Goal: Transaction & Acquisition: Purchase product/service

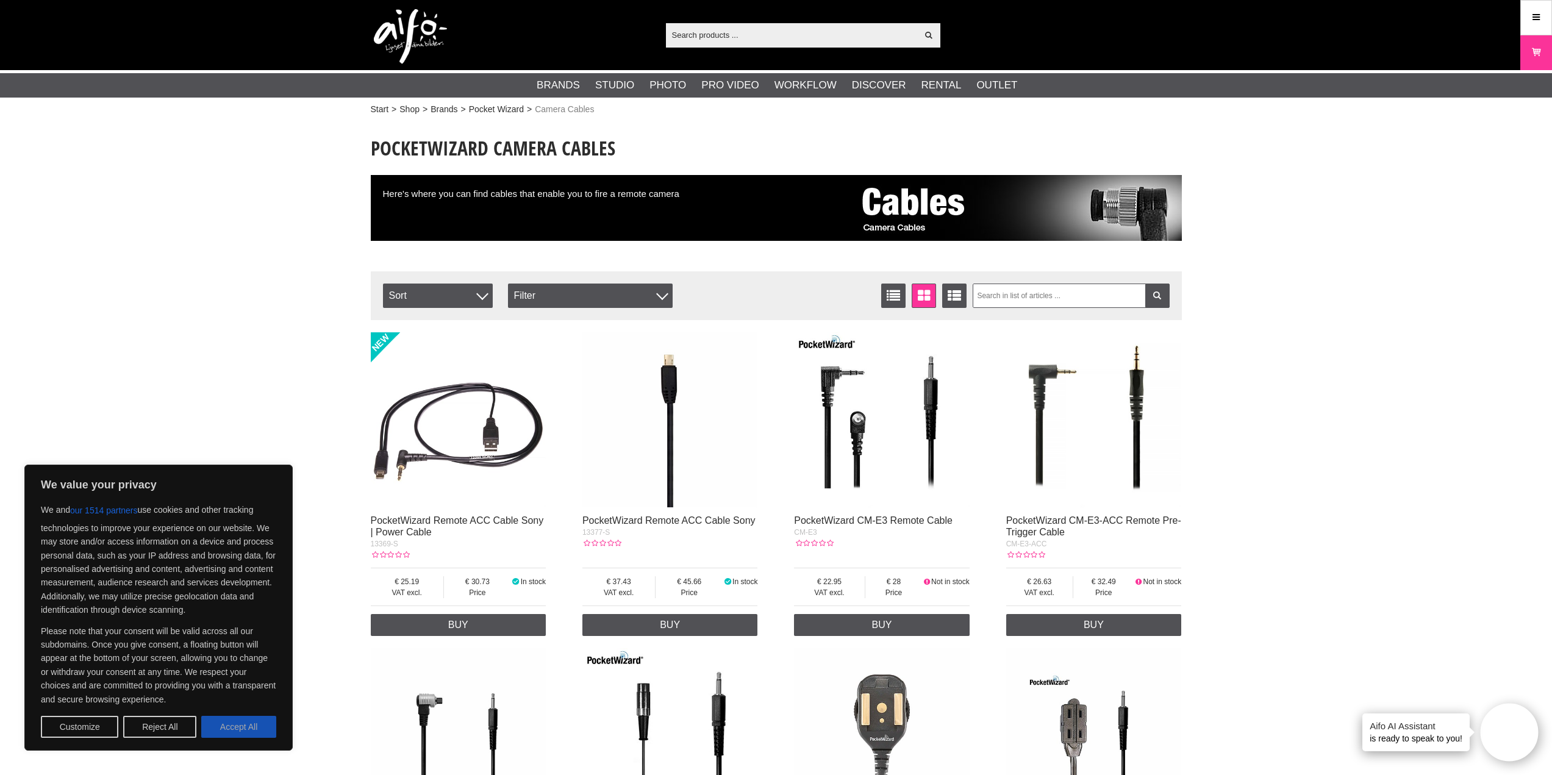
click at [234, 731] on button "Accept All" at bounding box center [238, 727] width 75 height 22
checkbox input "true"
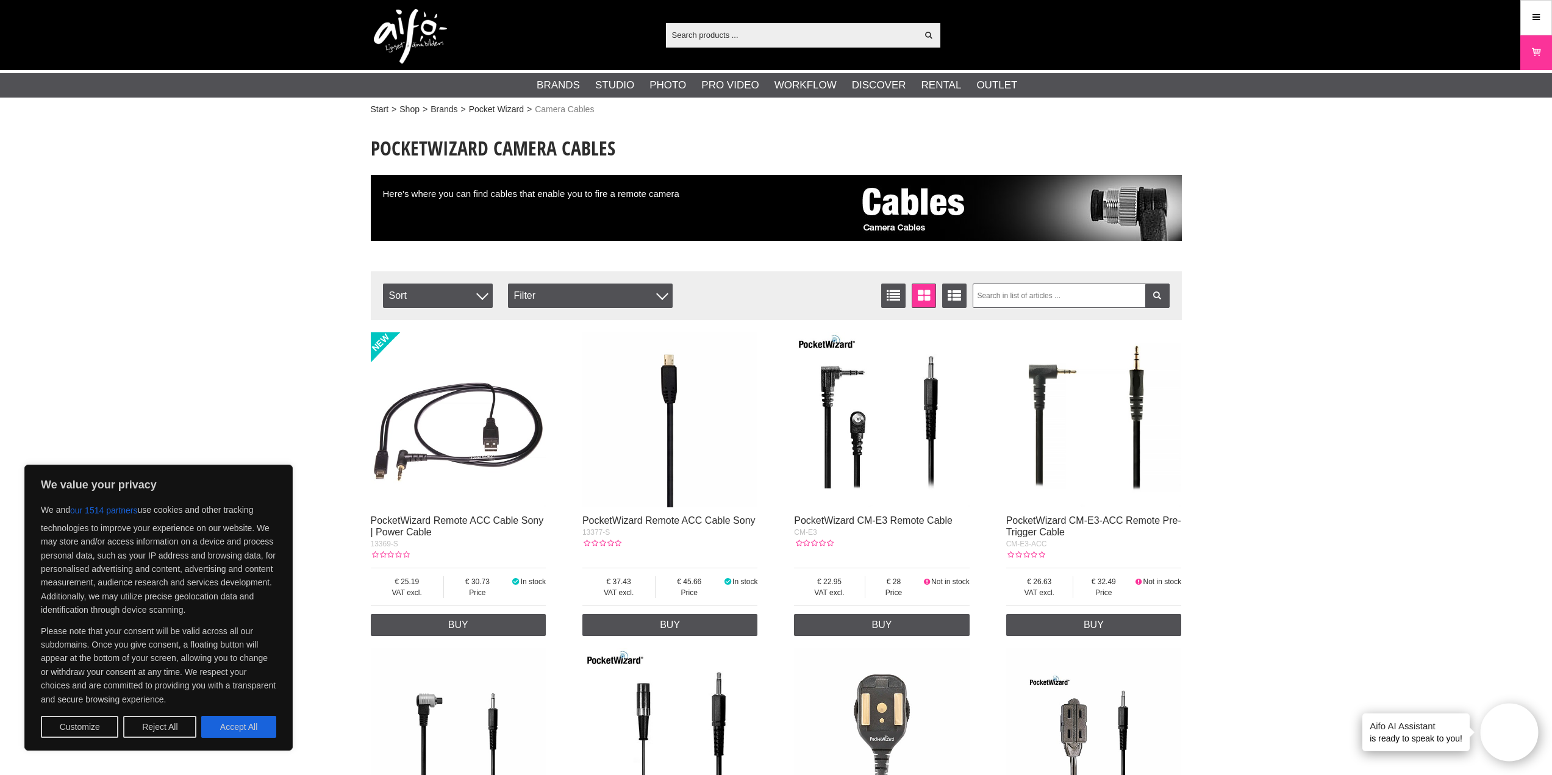
checkbox input "true"
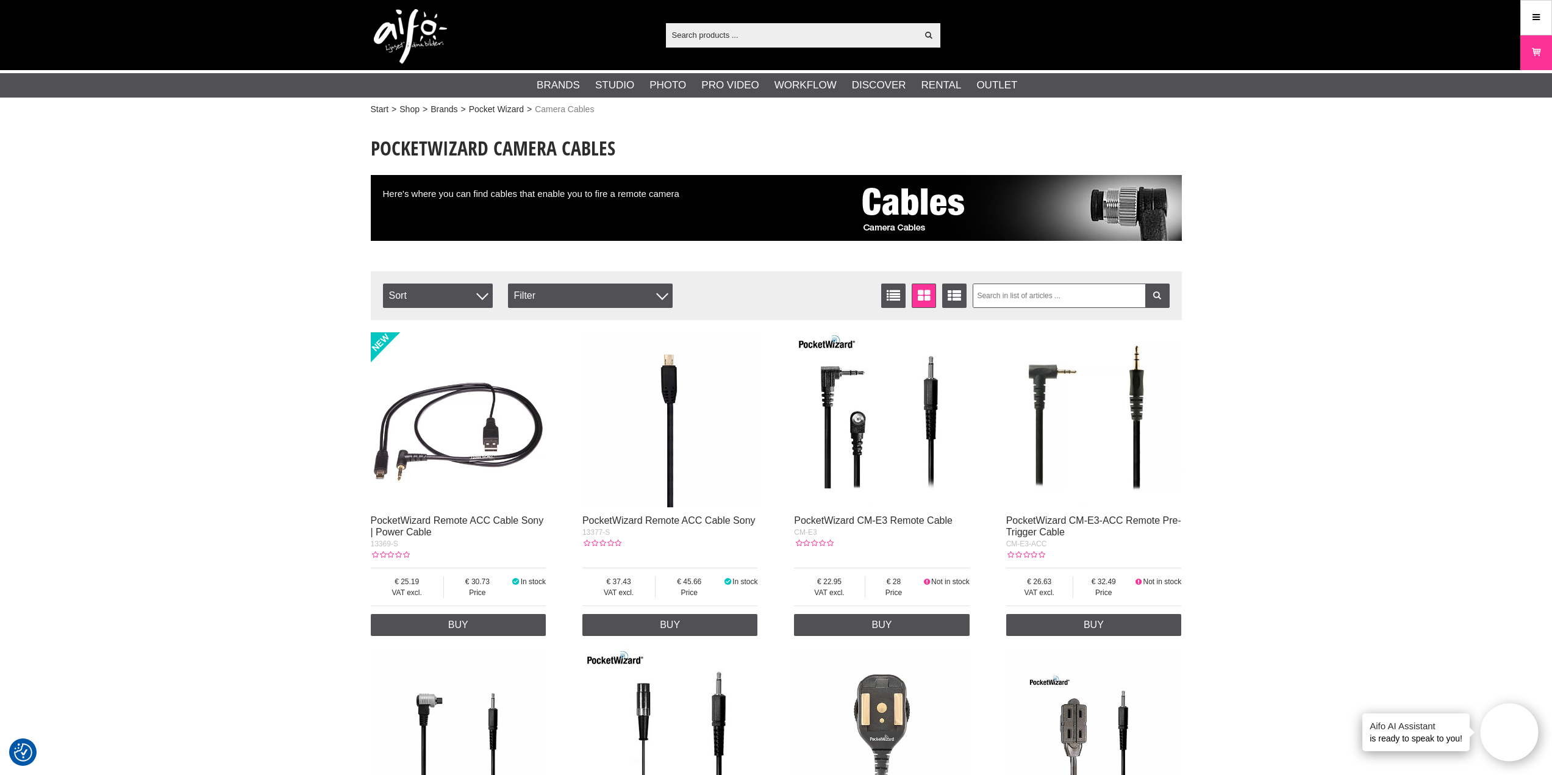
drag, startPoint x: 307, startPoint y: 429, endPoint x: 346, endPoint y: 187, distance: 245.3
click at [741, 40] on input "text" at bounding box center [792, 35] width 252 height 18
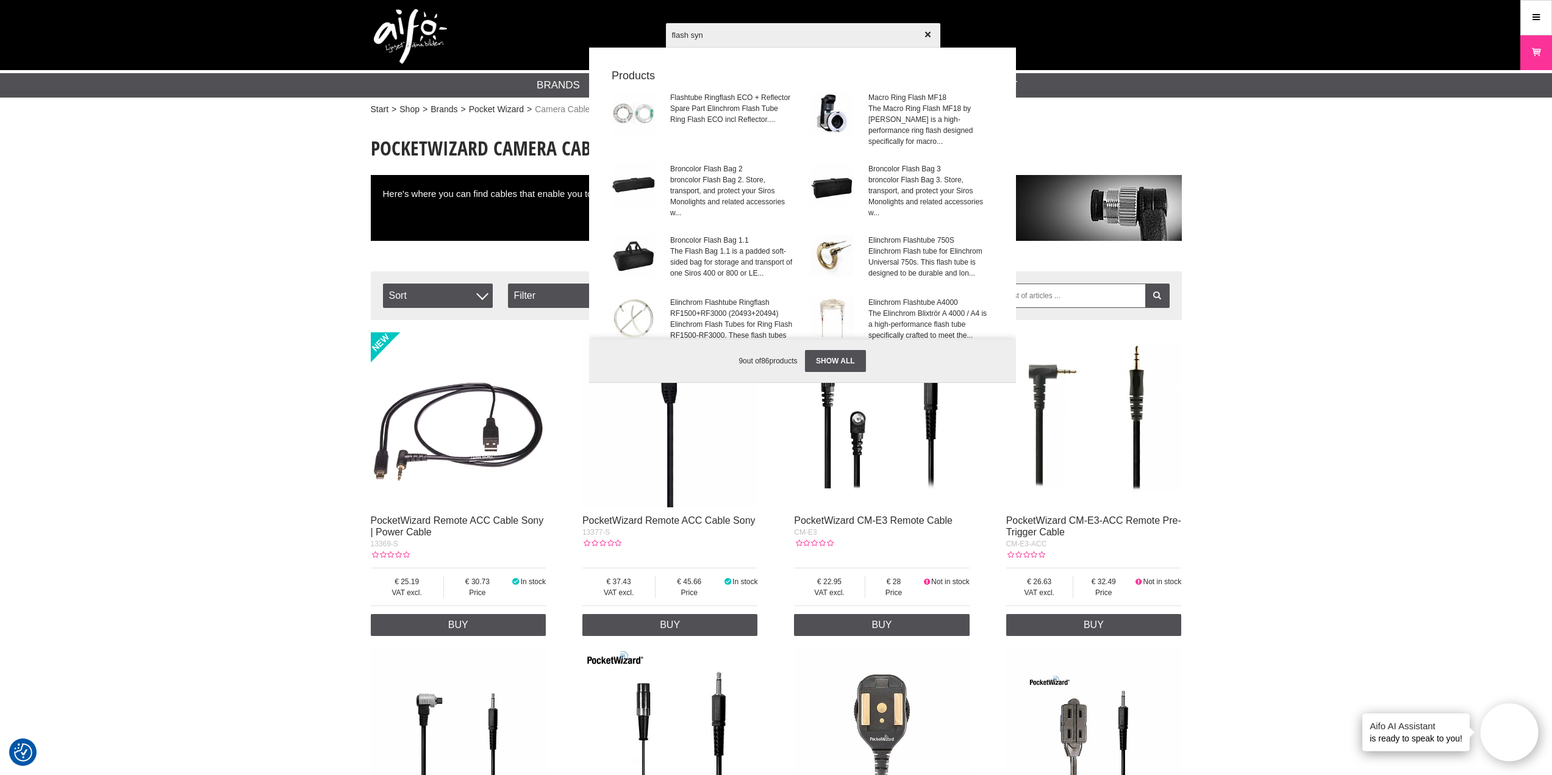
type input "flash sync"
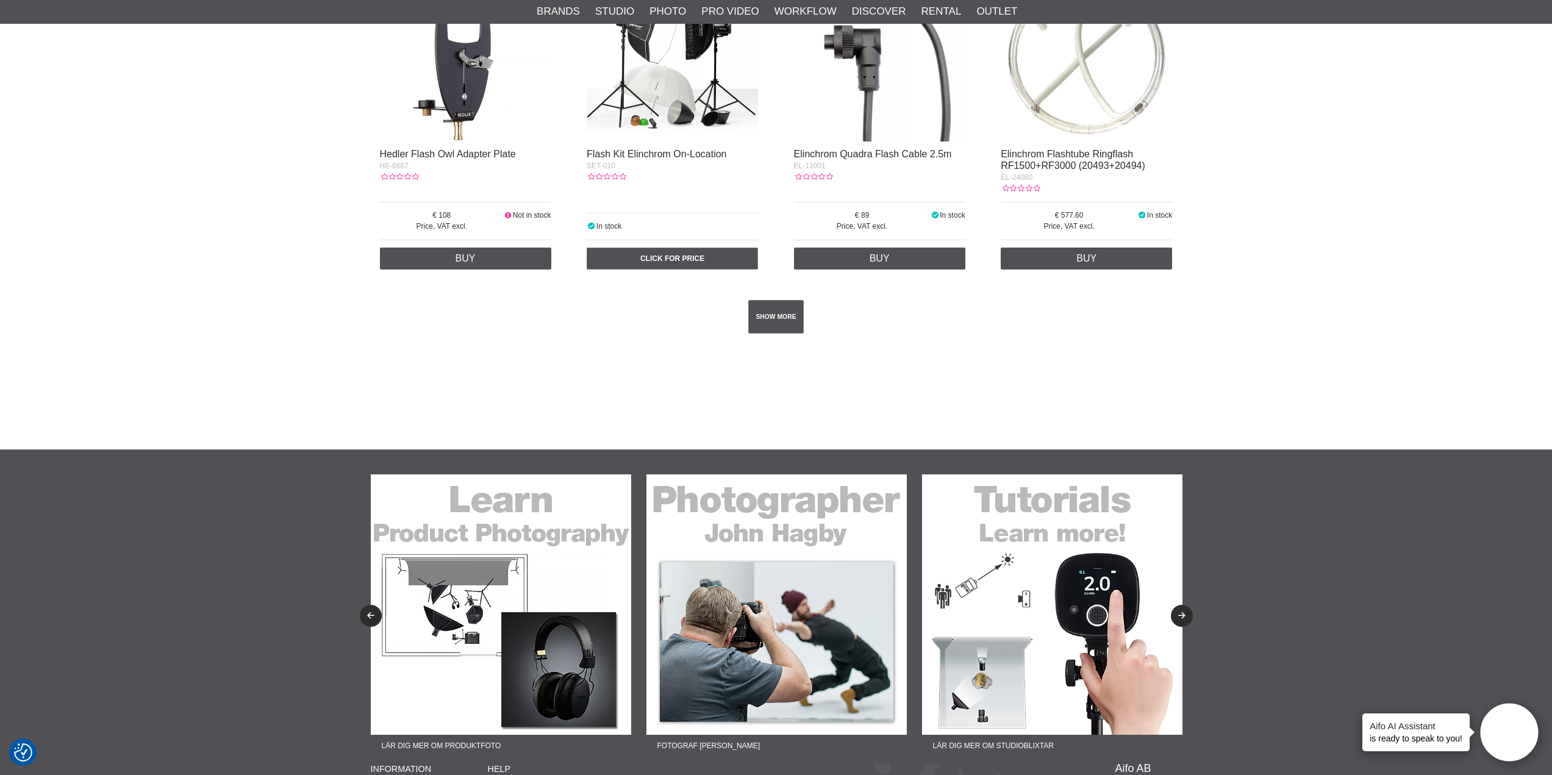
scroll to position [2317, 0]
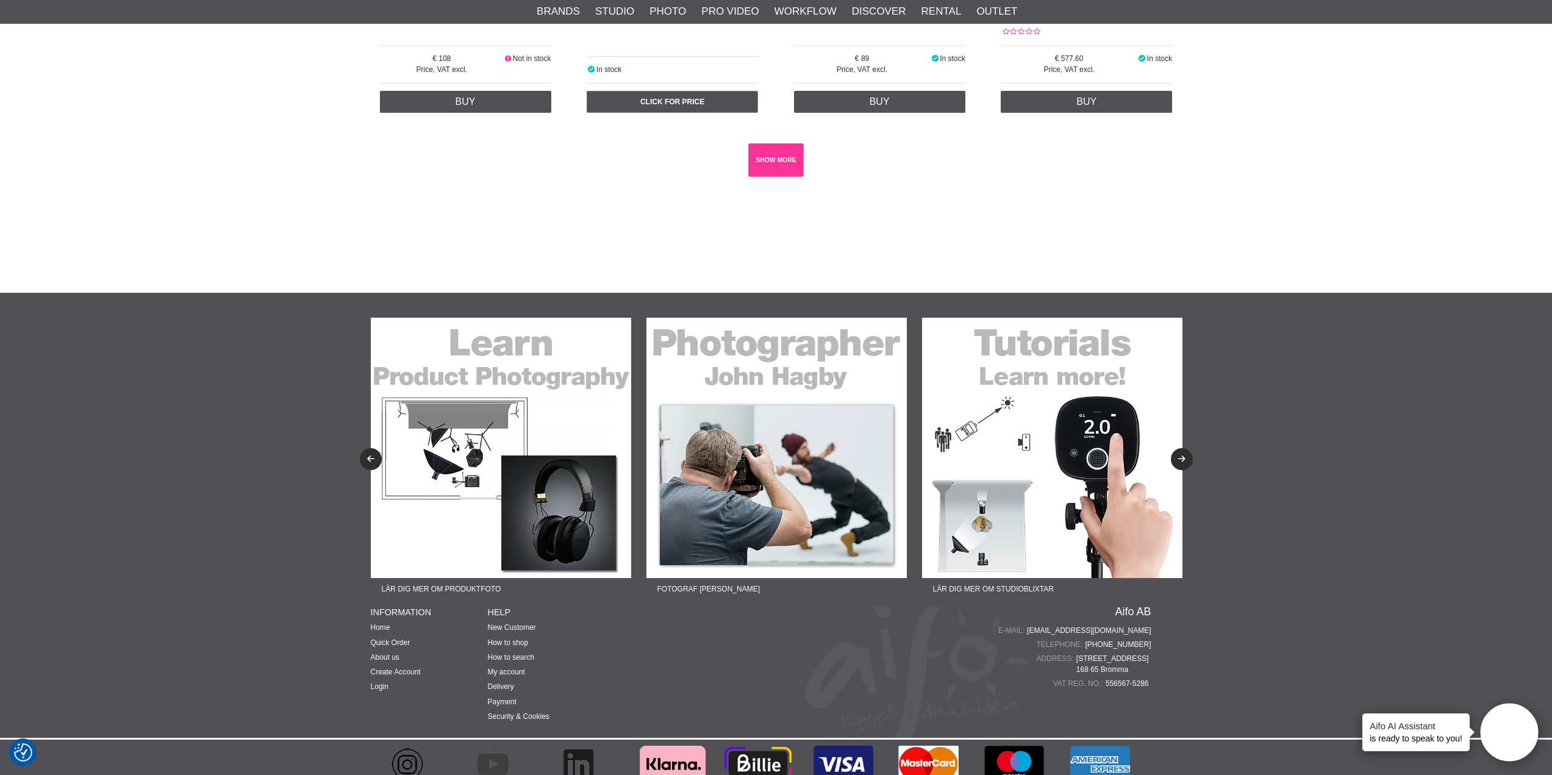
click at [787, 171] on link "SHOW MORE" at bounding box center [775, 160] width 55 height 34
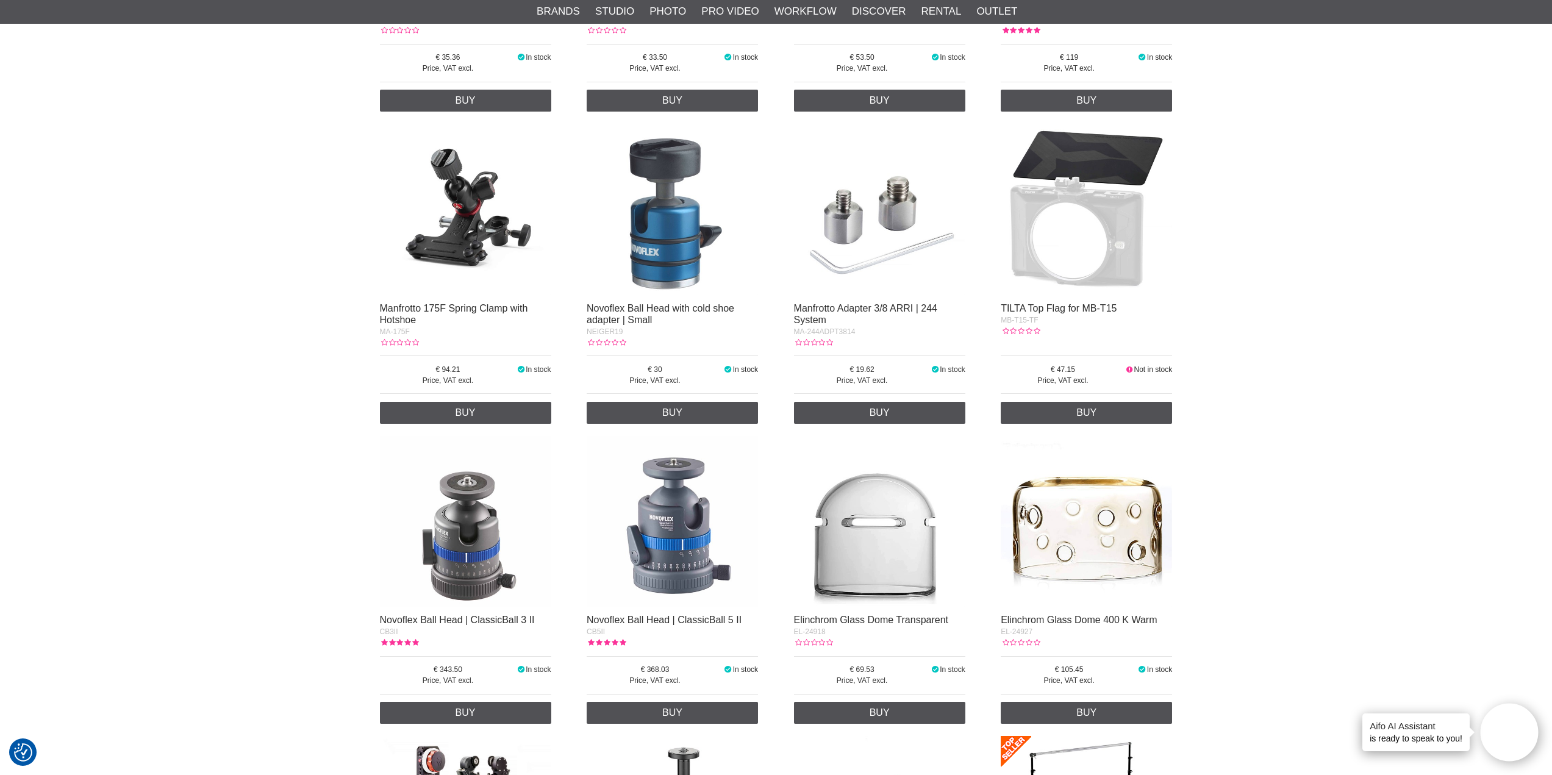
scroll to position [10733, 0]
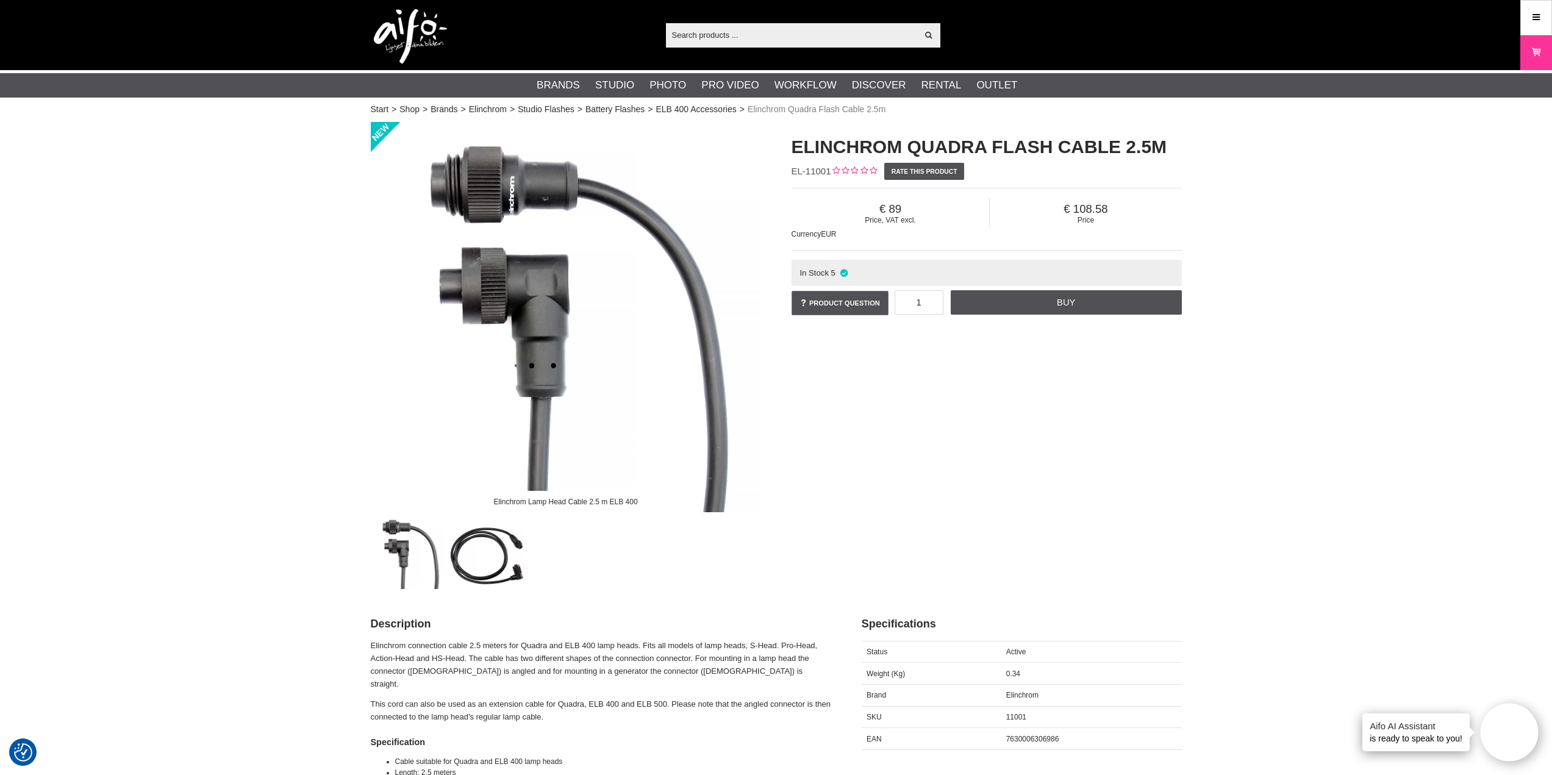
click at [496, 534] on img at bounding box center [487, 552] width 74 height 74
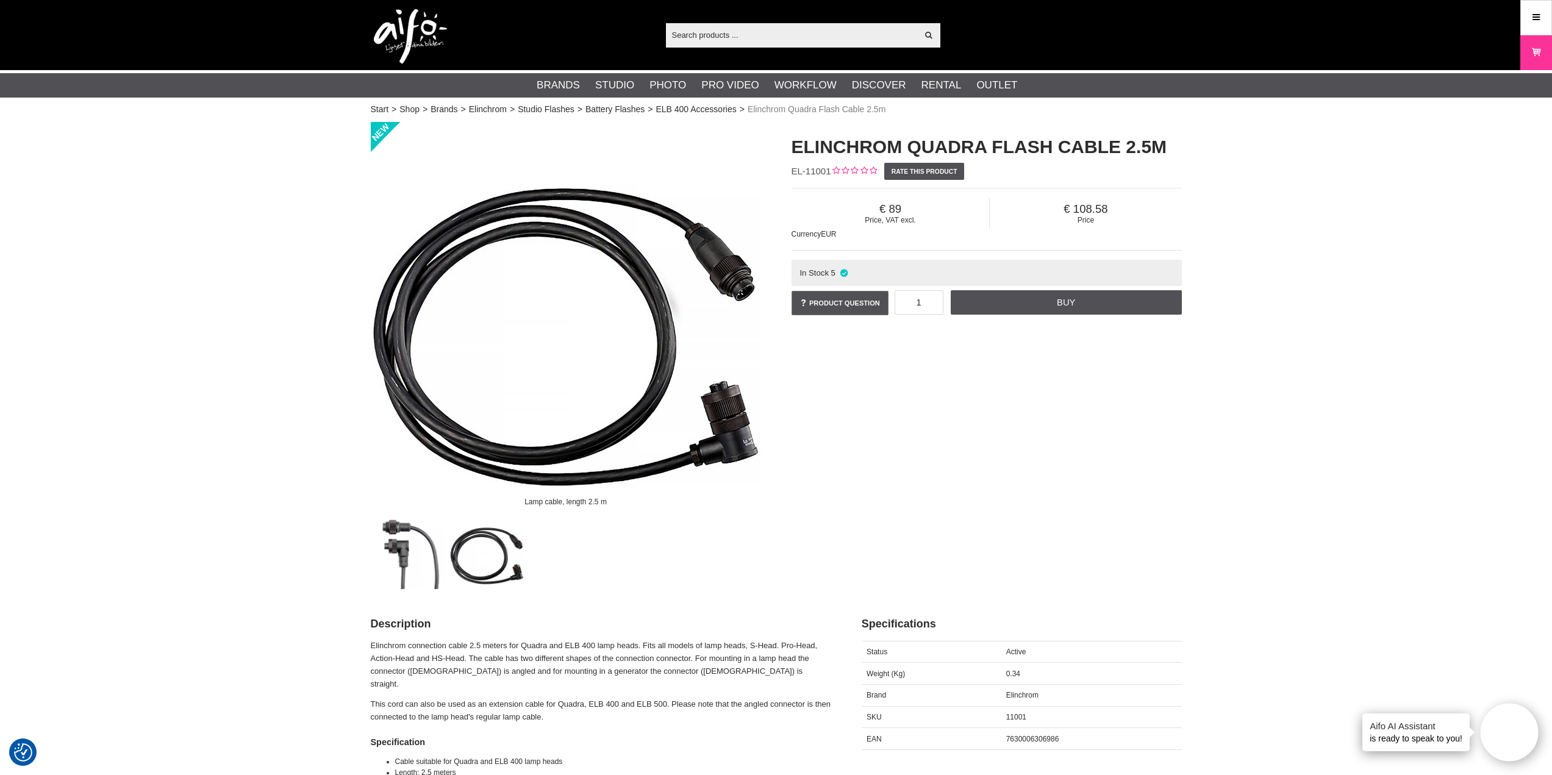
click at [414, 543] on img at bounding box center [408, 552] width 74 height 74
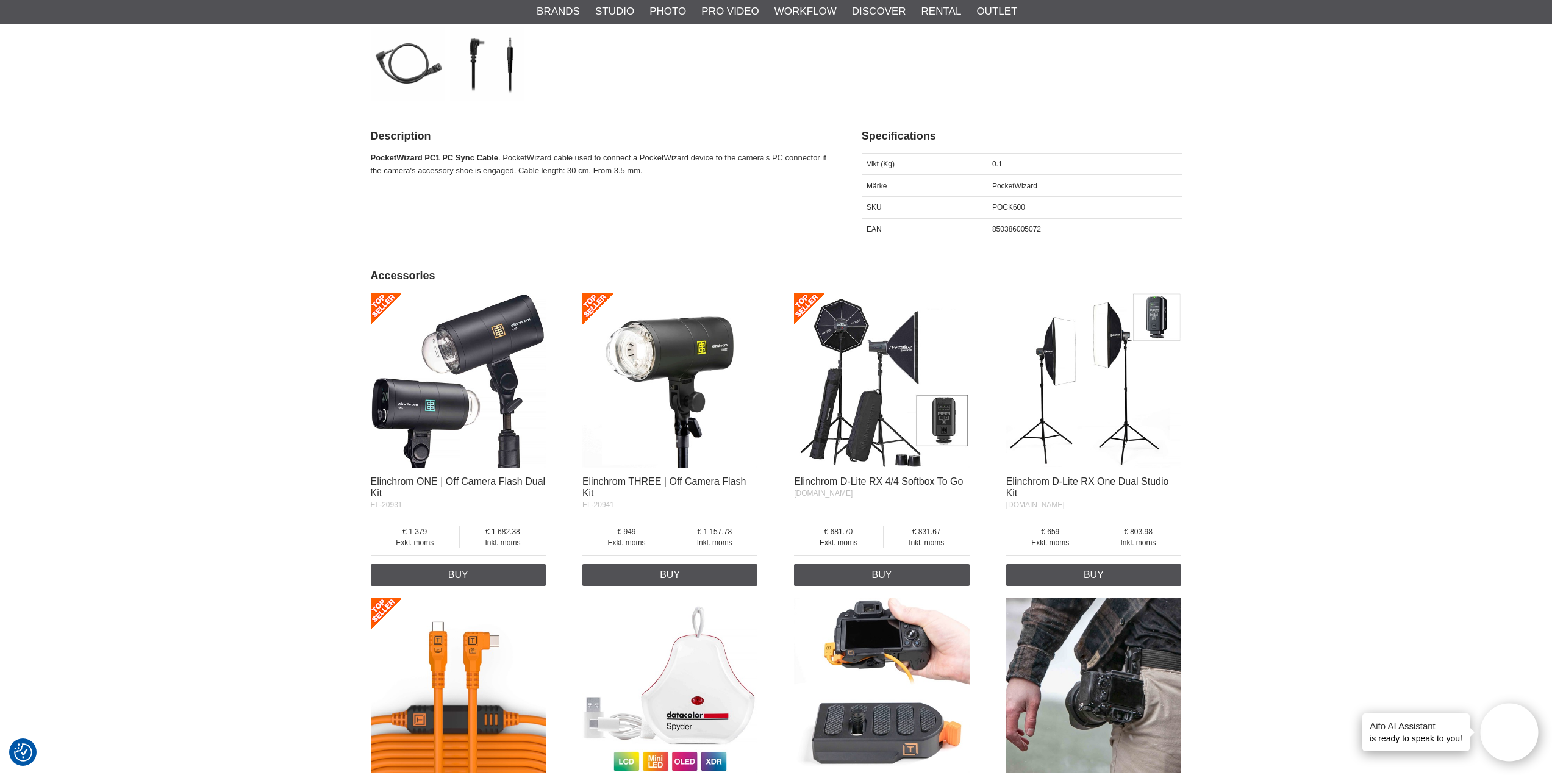
scroll to position [122, 0]
